Goal: Task Accomplishment & Management: Manage account settings

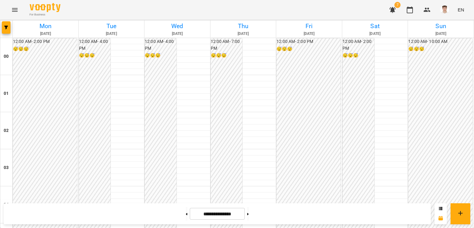
scroll to position [463, 0]
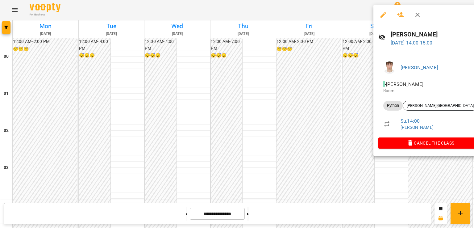
click at [340, 72] on div at bounding box center [237, 114] width 474 height 228
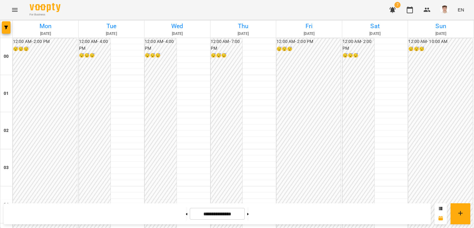
scroll to position [340, 0]
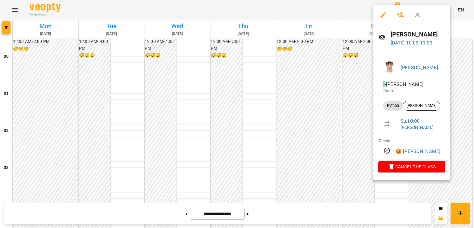
click at [316, 133] on div at bounding box center [237, 114] width 474 height 228
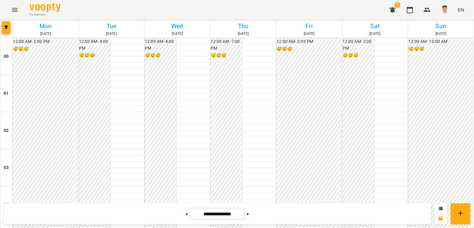
scroll to position [432, 0]
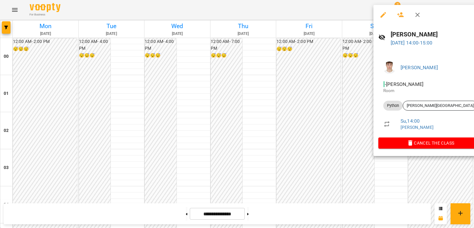
click at [316, 71] on div at bounding box center [237, 114] width 474 height 228
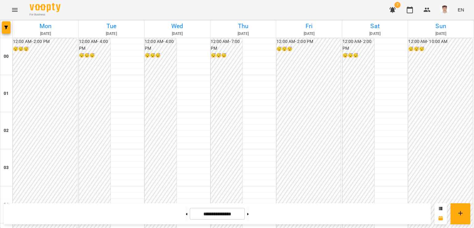
scroll to position [371, 0]
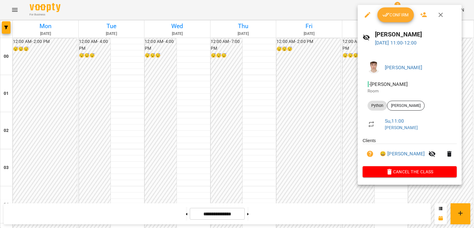
click at [315, 72] on div at bounding box center [237, 114] width 474 height 228
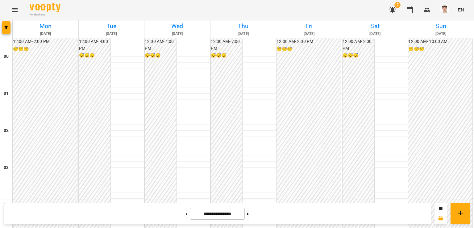
scroll to position [340, 0]
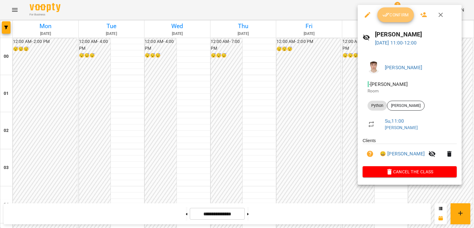
click at [399, 15] on span "Confirm" at bounding box center [396, 14] width 27 height 7
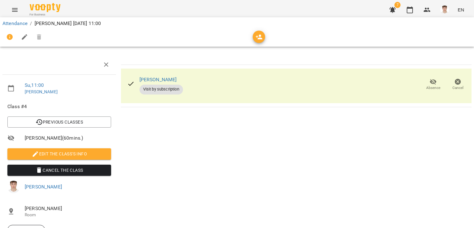
click at [58, 153] on span "Edit the class's Info" at bounding box center [59, 153] width 94 height 7
select select "******"
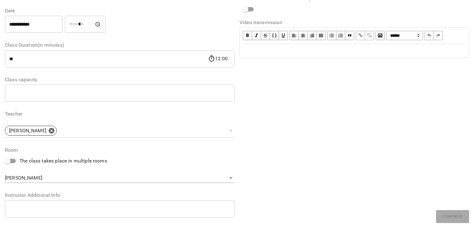
scroll to position [124, 0]
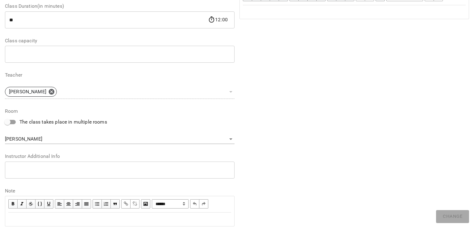
click at [45, 166] on div "* ​" at bounding box center [120, 169] width 230 height 17
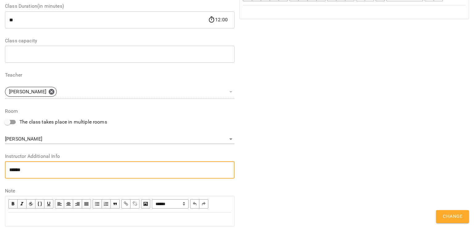
paste textarea "**********"
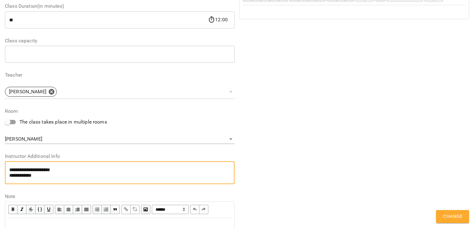
type textarea "**********"
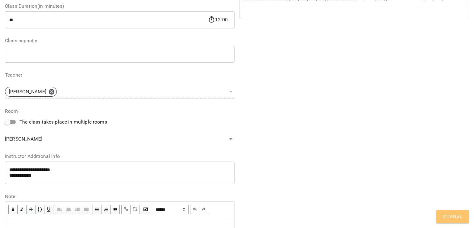
click at [453, 221] on button "Change" at bounding box center [452, 216] width 33 height 13
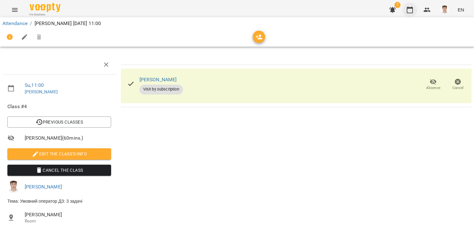
click at [411, 11] on icon "button" at bounding box center [409, 9] width 7 height 7
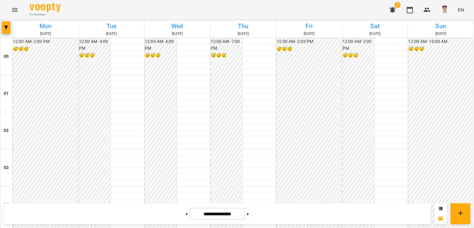
scroll to position [463, 0]
click at [446, 7] on img "button" at bounding box center [445, 10] width 9 height 9
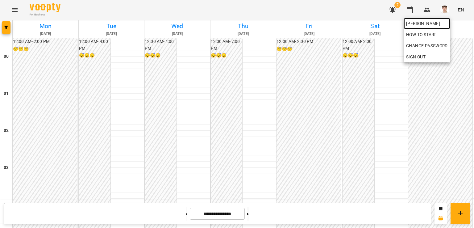
click at [445, 20] on span "[PERSON_NAME]" at bounding box center [427, 23] width 42 height 7
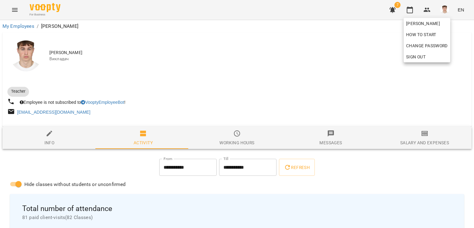
click at [262, 58] on div at bounding box center [237, 114] width 474 height 228
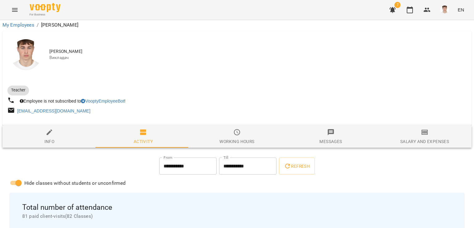
scroll to position [31, 0]
click at [408, 9] on icon "button" at bounding box center [410, 9] width 6 height 7
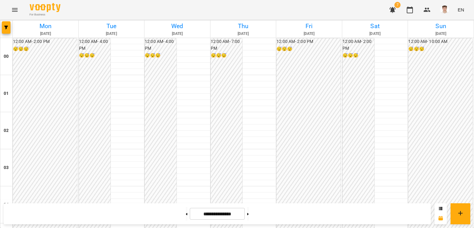
scroll to position [401, 0]
